Goal: Task Accomplishment & Management: Use online tool/utility

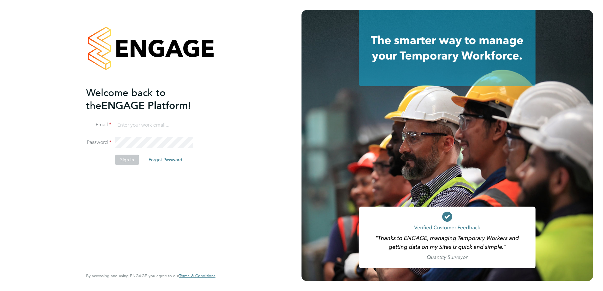
click at [125, 123] on input at bounding box center [154, 125] width 78 height 11
type input "[PERSON_NAME][EMAIL_ADDRESS][PERSON_NAME][DOMAIN_NAME]"
click at [126, 161] on button "Sign In" at bounding box center [127, 160] width 24 height 10
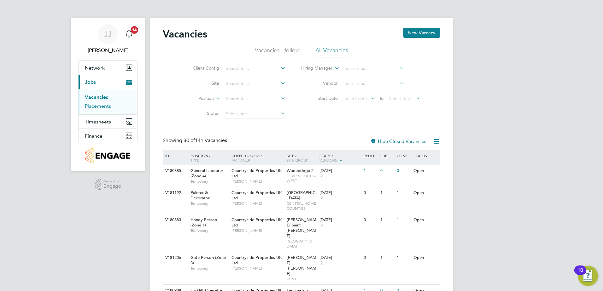
click at [89, 106] on link "Placements" at bounding box center [98, 106] width 26 height 6
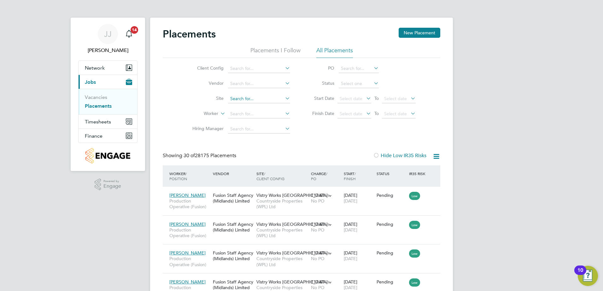
click at [236, 99] on input at bounding box center [259, 99] width 62 height 9
click at [240, 108] on b "Woodford" at bounding box center [241, 107] width 22 height 5
type input "Woodford ([GEOGRAPHIC_DATA])"
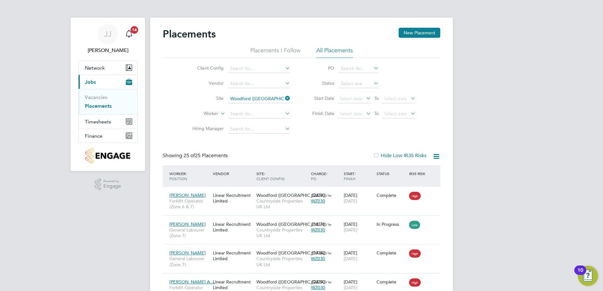
click at [372, 81] on icon at bounding box center [372, 83] width 0 height 9
click at [360, 94] on li "Active" at bounding box center [358, 92] width 41 height 8
type input "Active"
